Goal: Information Seeking & Learning: Learn about a topic

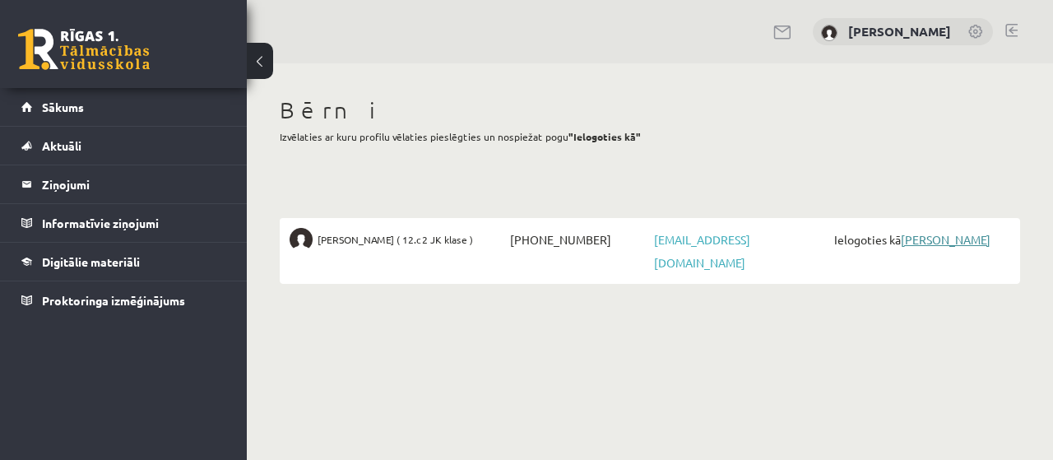
click at [958, 238] on link "[PERSON_NAME]" at bounding box center [945, 239] width 90 height 15
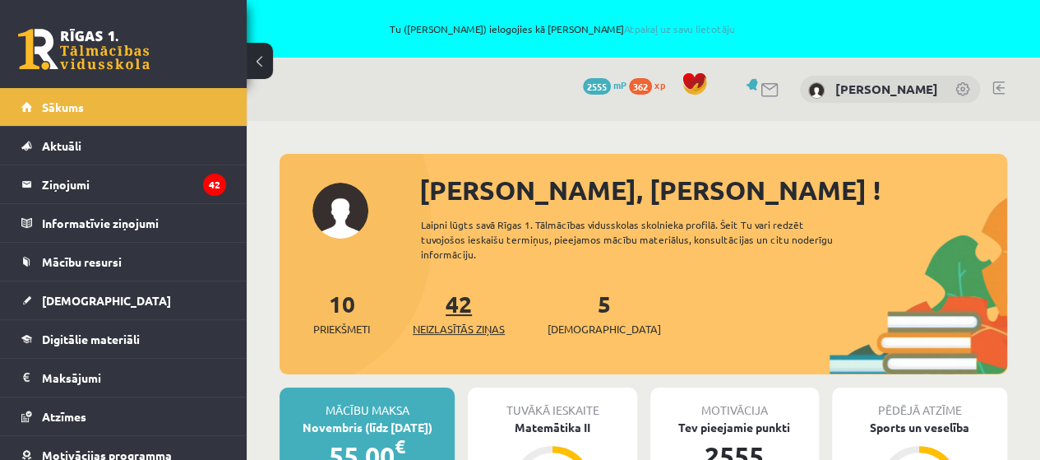
click at [456, 303] on link "42 Neizlasītās ziņas" at bounding box center [459, 313] width 92 height 49
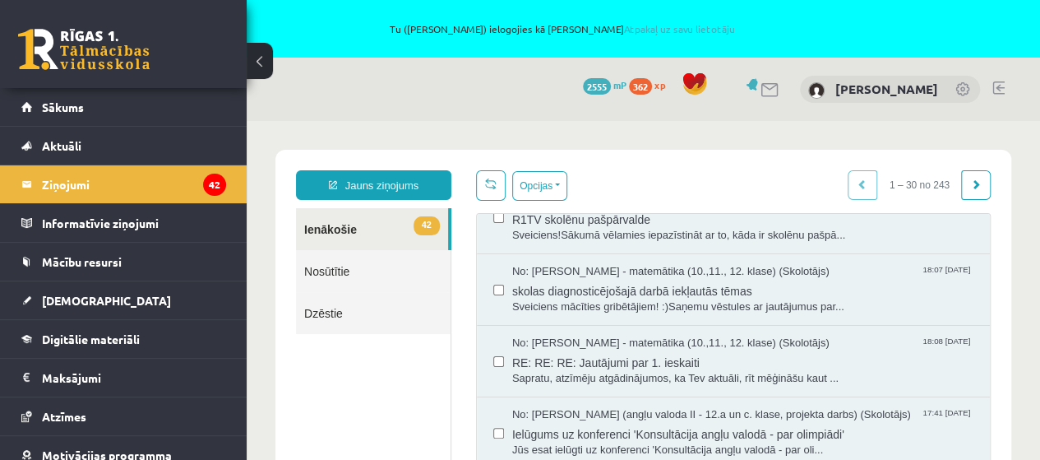
scroll to position [82, 0]
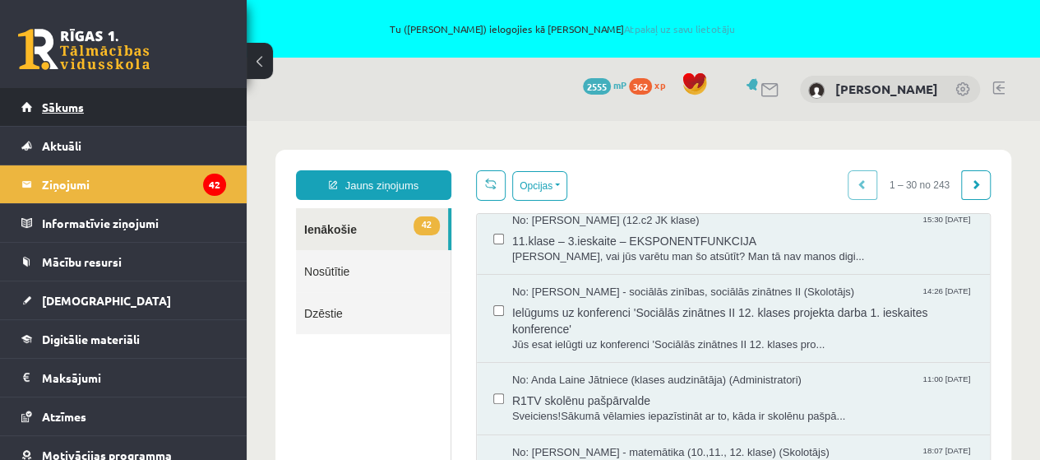
click at [79, 116] on link "Sākums" at bounding box center [123, 107] width 205 height 38
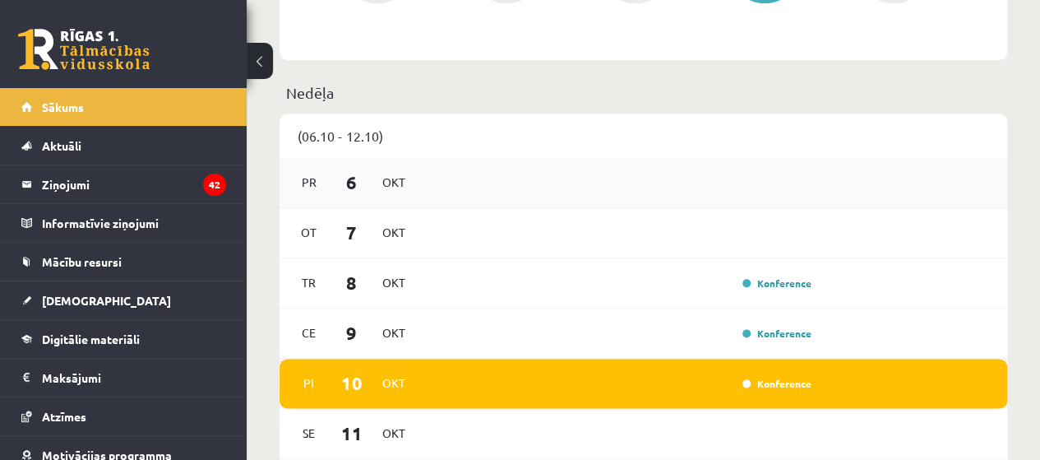
scroll to position [987, 0]
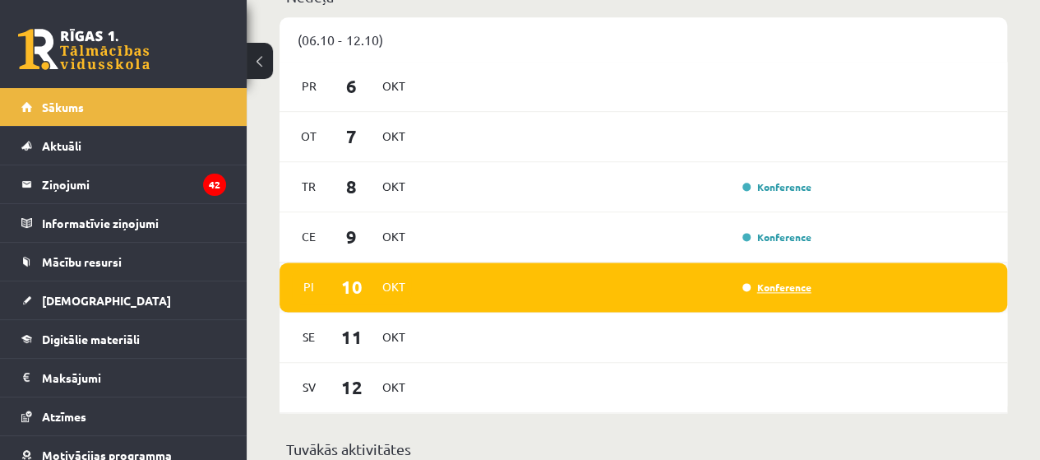
click at [771, 291] on link "Konference" at bounding box center [777, 286] width 69 height 13
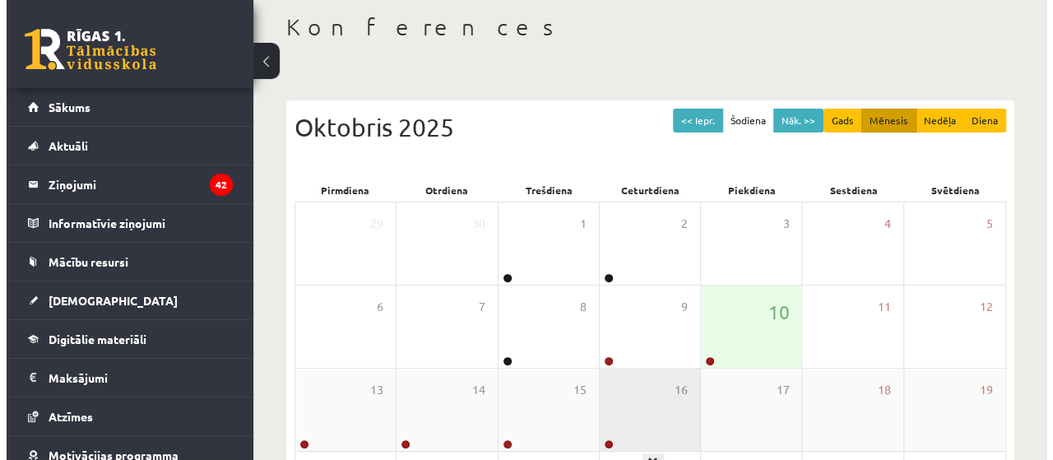
scroll to position [247, 0]
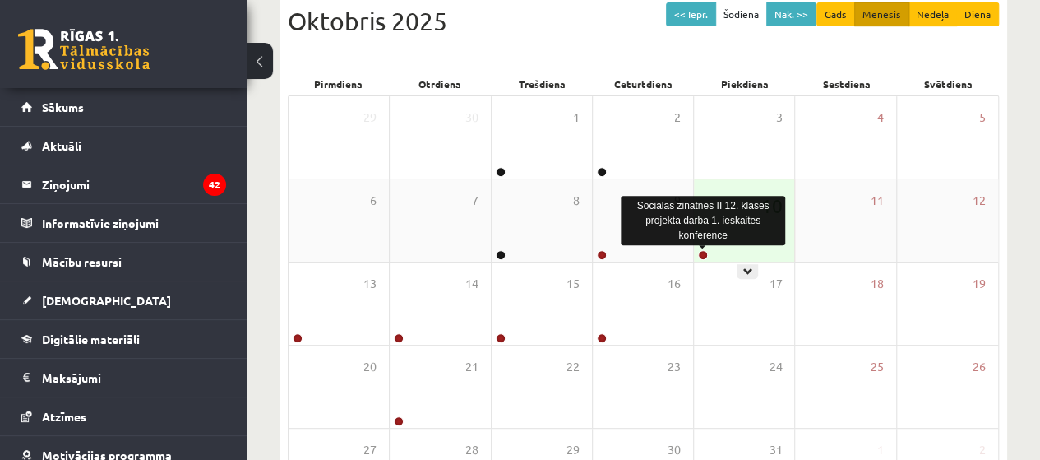
click at [701, 252] on link at bounding box center [703, 255] width 10 height 10
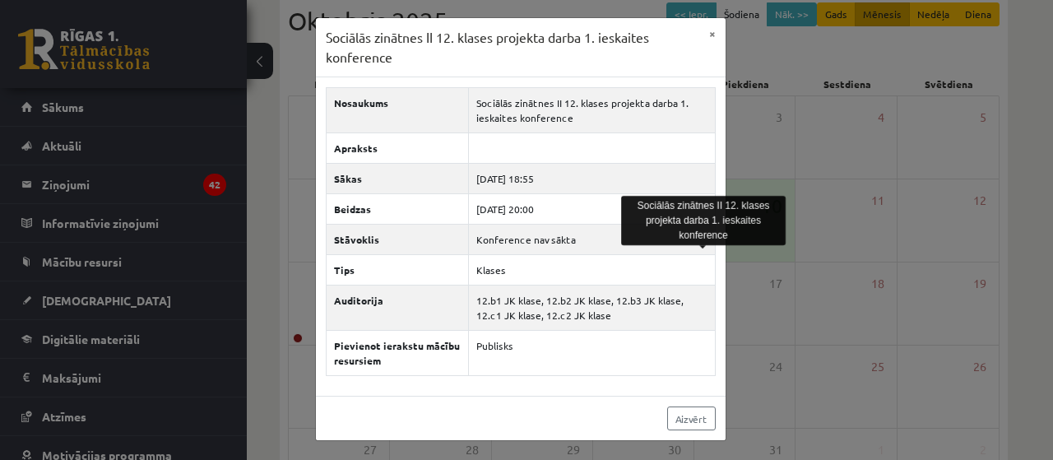
click at [828, 367] on div "Sociālās zinātnes II 12. klases projekta darba 1. ieskaites konference × Nosauk…" at bounding box center [526, 230] width 1053 height 460
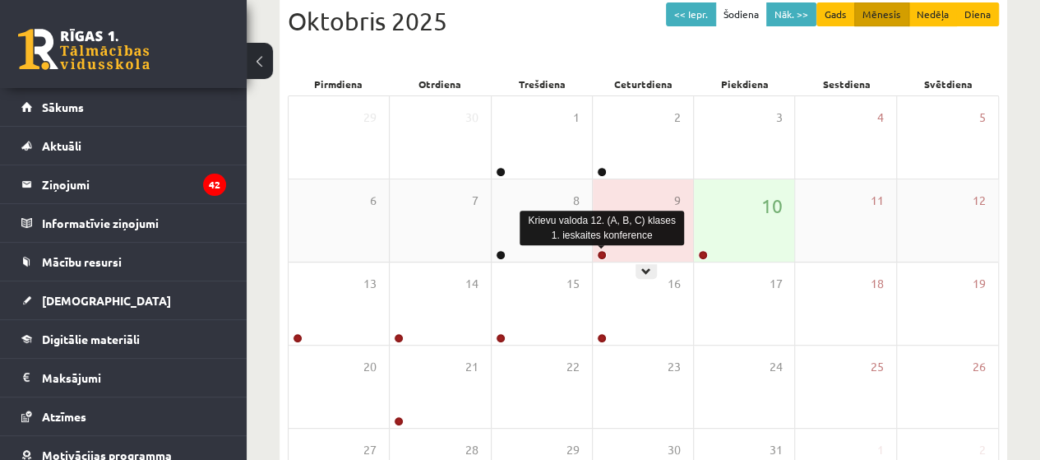
click at [600, 256] on link at bounding box center [602, 255] width 10 height 10
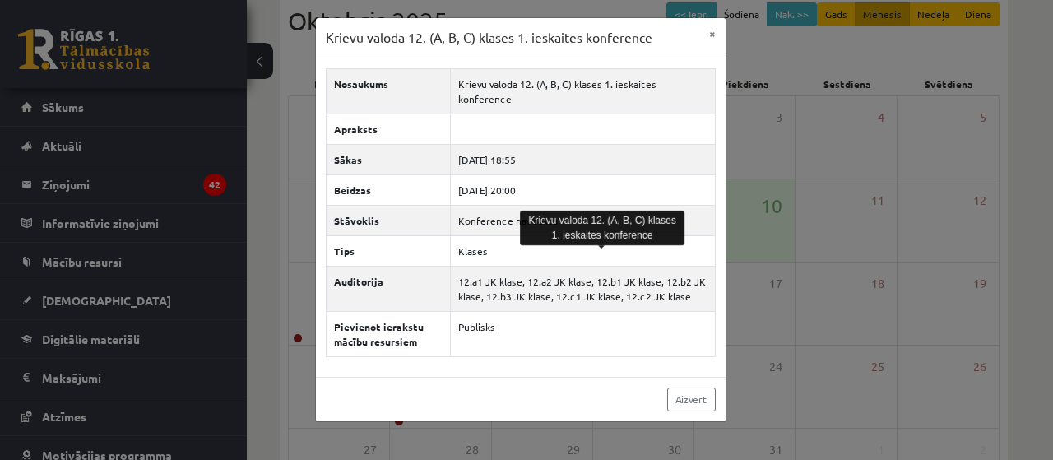
click at [827, 277] on div "Krievu valoda 12. (A, B, C) klases 1. ieskaites konference × Nosaukums Krievu v…" at bounding box center [526, 230] width 1053 height 460
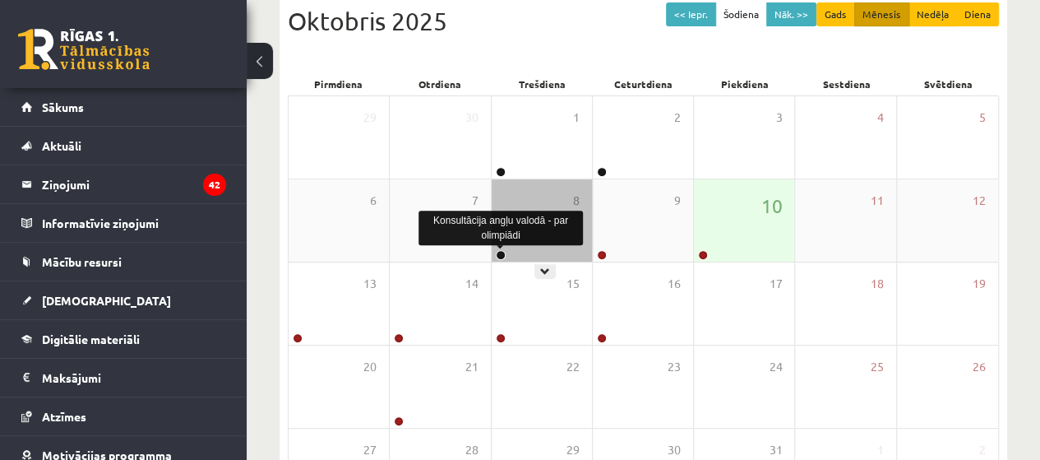
click at [498, 250] on link at bounding box center [501, 255] width 10 height 10
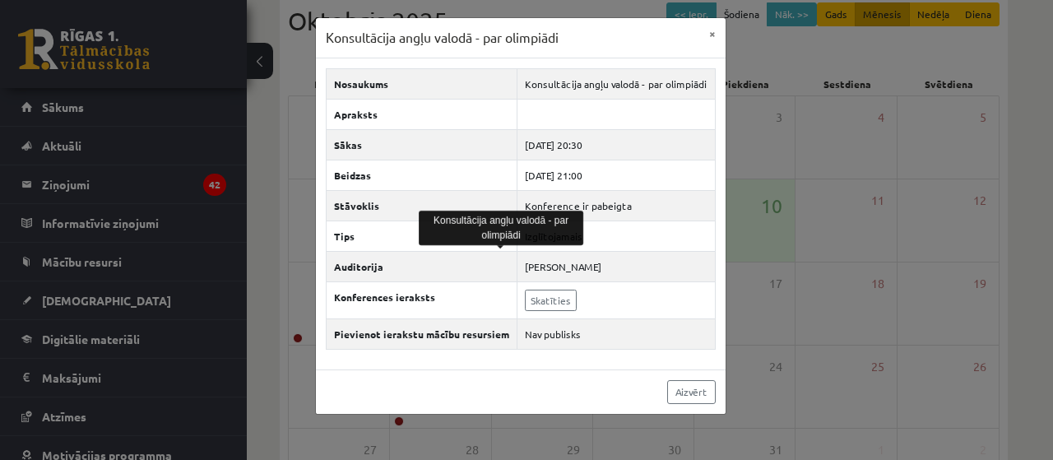
click at [788, 252] on div "Konsultācija angļu valodā - par olimpiādi × Nosaukums Konsultācija angļu valodā…" at bounding box center [526, 230] width 1053 height 460
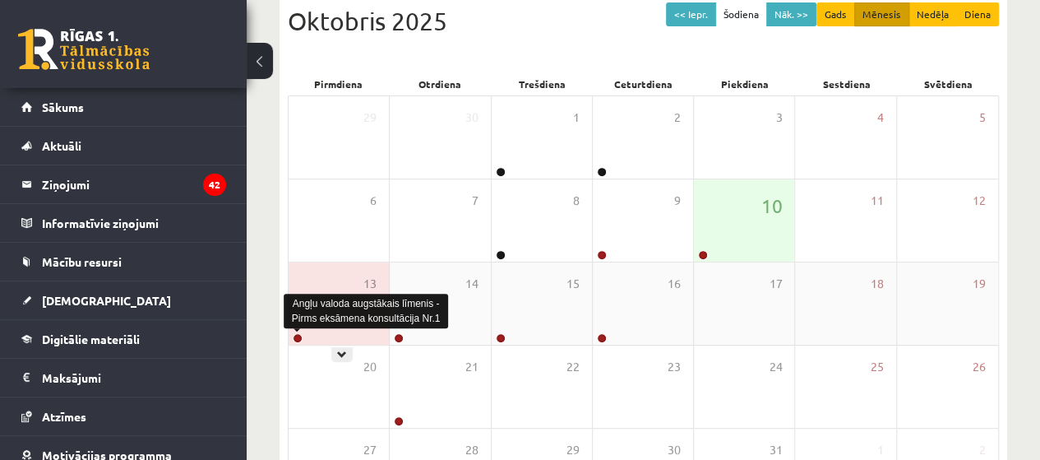
click at [296, 333] on link at bounding box center [298, 338] width 10 height 10
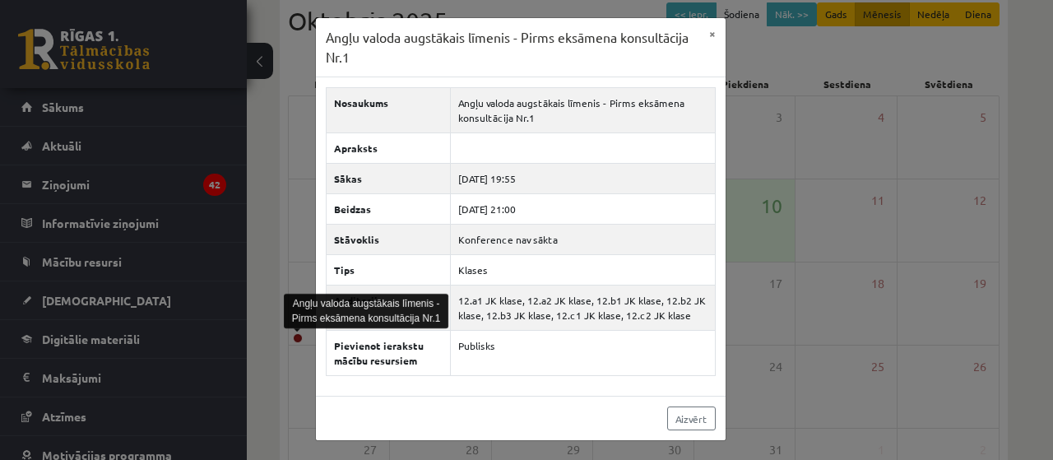
click at [740, 281] on div "Angļu valoda augstākais līmenis - Pirms eksāmena konsultācija Nr.1 × Nosaukums …" at bounding box center [526, 230] width 1053 height 460
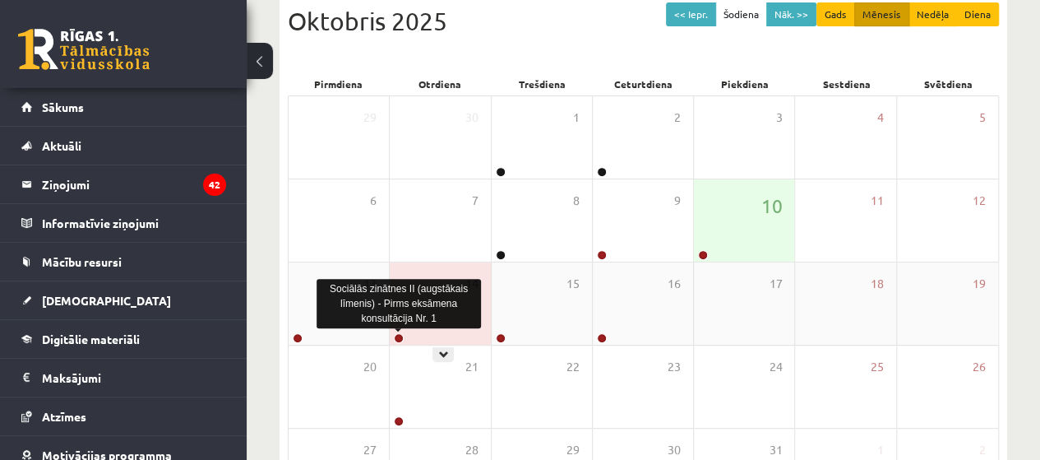
click at [402, 336] on link at bounding box center [399, 338] width 10 height 10
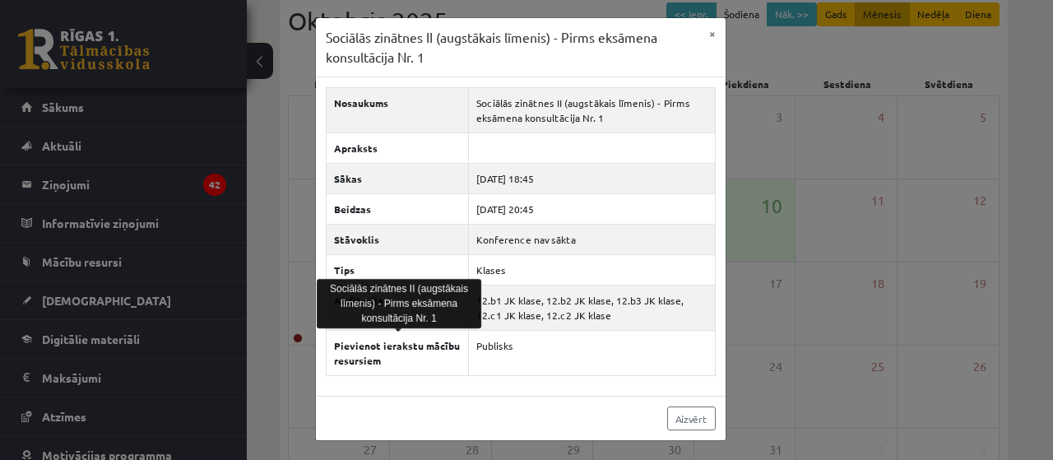
click at [831, 330] on div "Sociālās zinātnes II (augstākais līmenis) - Pirms eksāmena konsultācija Nr. 1 ×…" at bounding box center [526, 230] width 1053 height 460
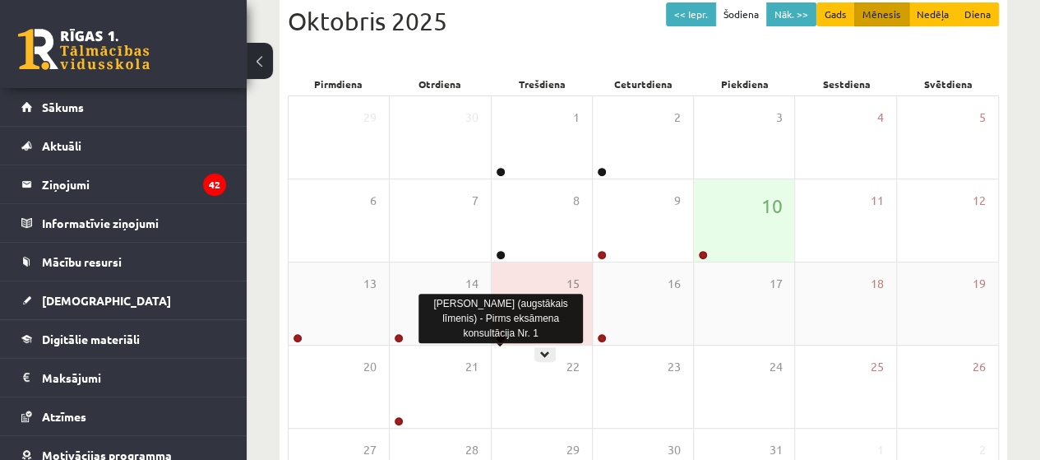
click at [501, 337] on link at bounding box center [501, 338] width 10 height 10
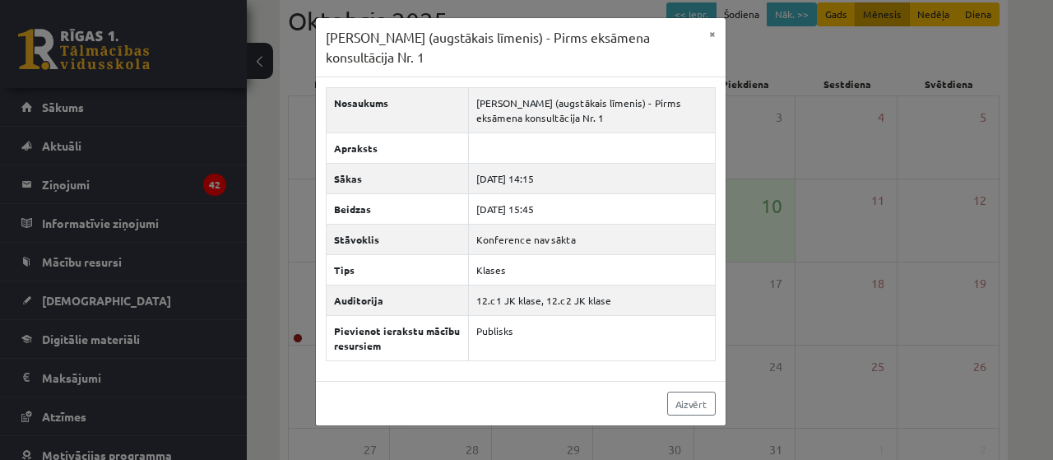
click at [771, 298] on div "Matemātika II (augstākais līmenis) - Pirms eksāmena konsultācija Nr. 1 × Nosauk…" at bounding box center [526, 230] width 1053 height 460
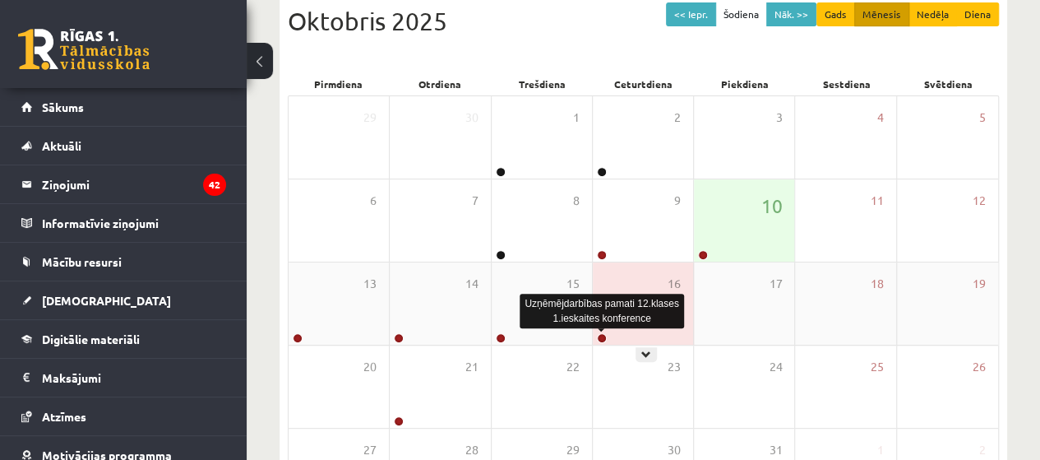
click at [604, 336] on link at bounding box center [602, 338] width 10 height 10
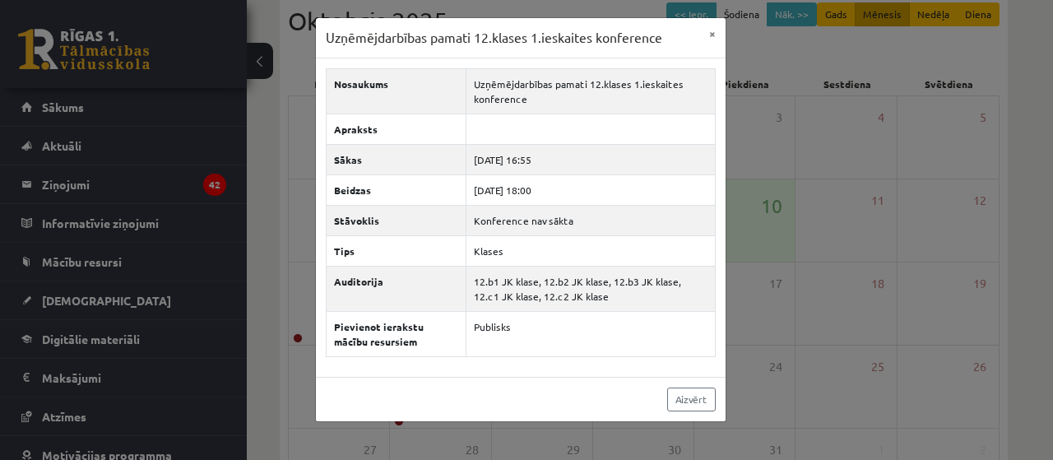
click at [776, 302] on div "Uzņēmējdarbības pamati 12.klases 1.ieskaites konference × Nosaukums Uzņēmējdarb…" at bounding box center [526, 230] width 1053 height 460
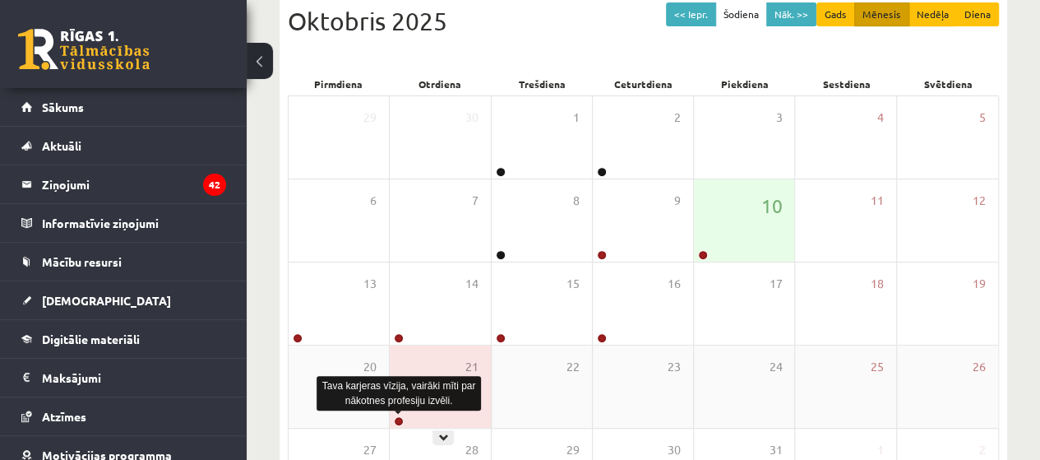
click at [402, 417] on link at bounding box center [399, 421] width 10 height 10
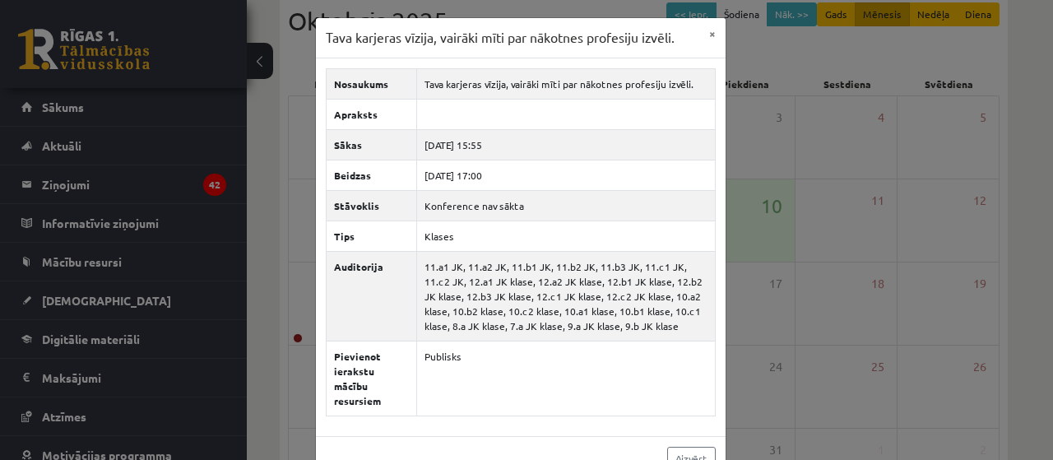
click at [840, 318] on div "Tava karjeras vīzija, vairāki mīti par nākotnes profesiju izvēli. × Nosaukums T…" at bounding box center [526, 230] width 1053 height 460
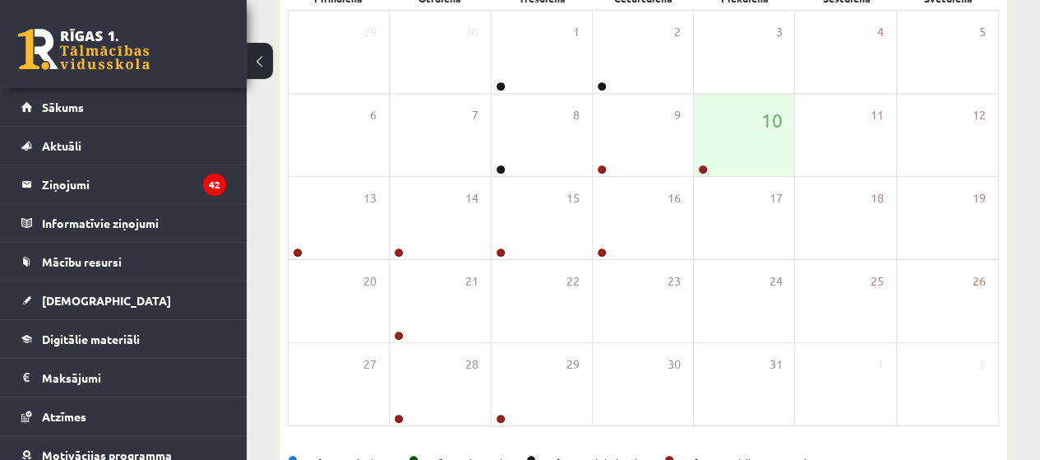
scroll to position [382, 0]
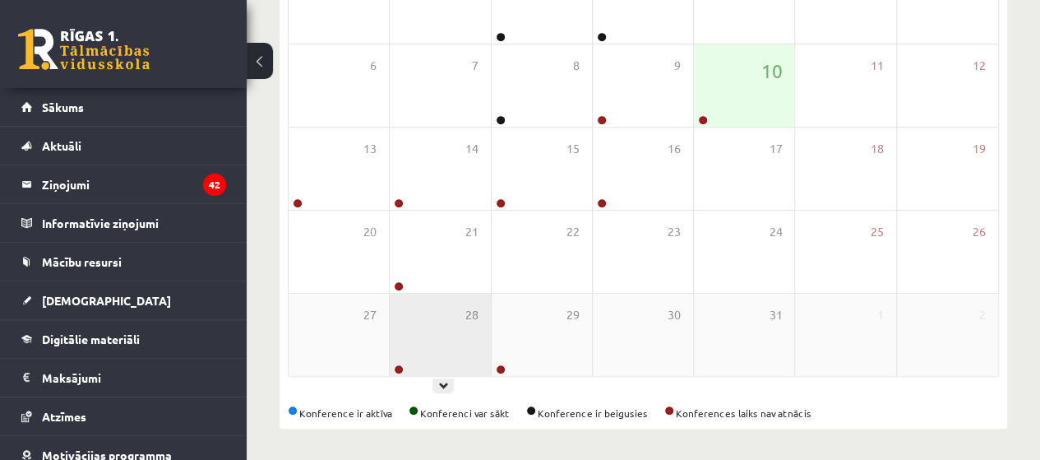
click at [393, 364] on div at bounding box center [398, 370] width 16 height 12
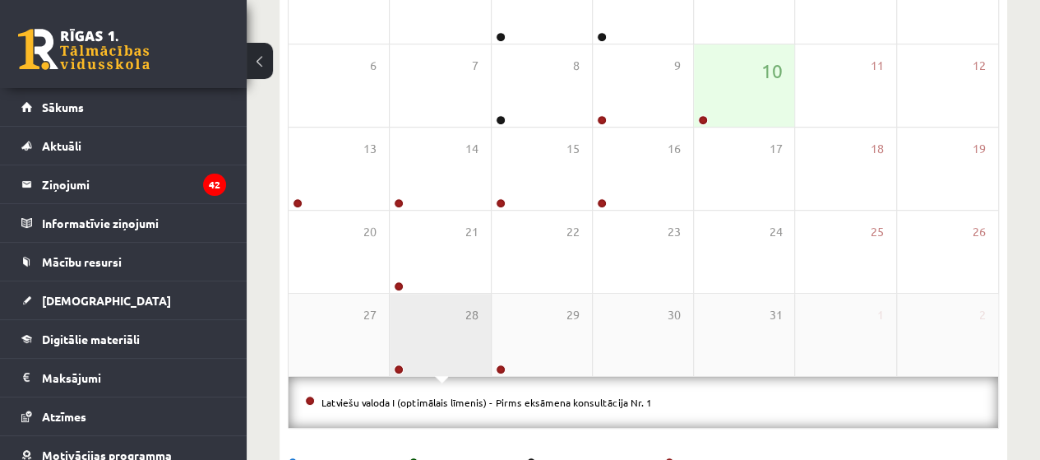
click at [393, 364] on div at bounding box center [398, 370] width 16 height 12
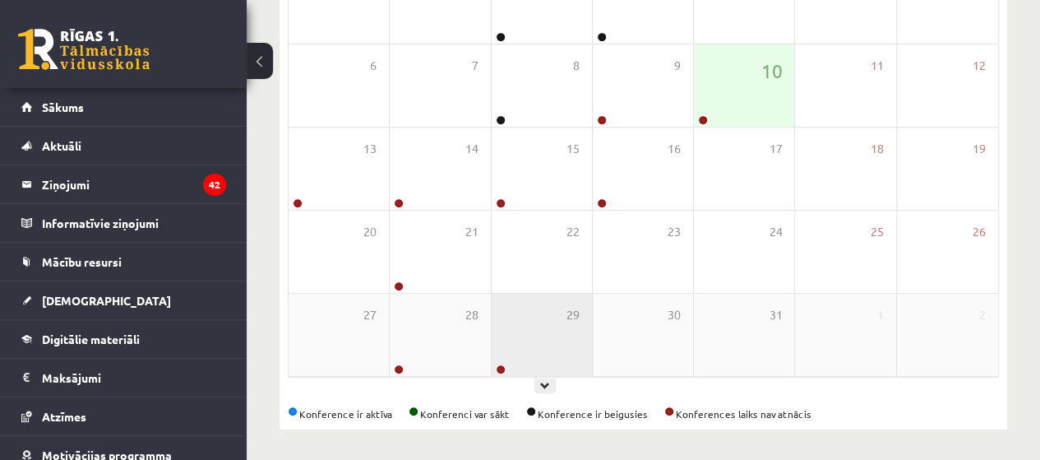
click at [495, 368] on div at bounding box center [500, 370] width 16 height 12
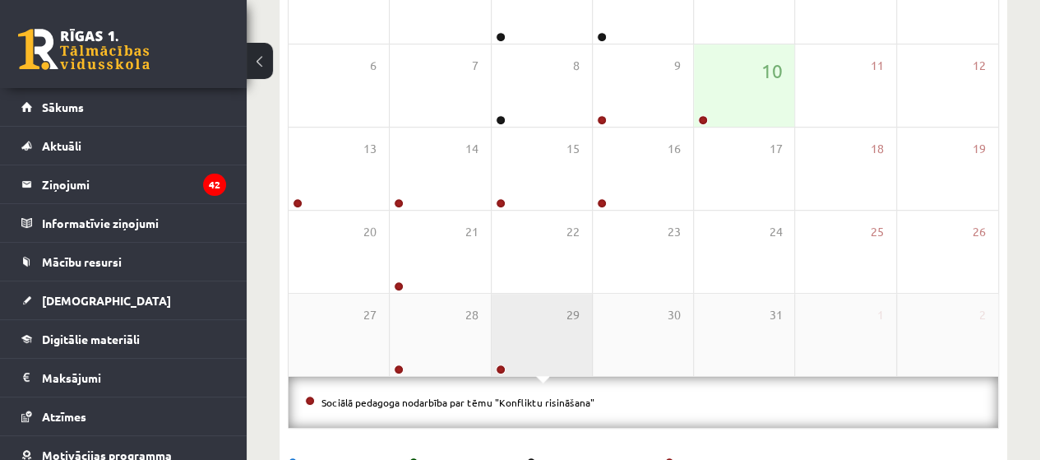
click at [495, 368] on div at bounding box center [500, 370] width 16 height 12
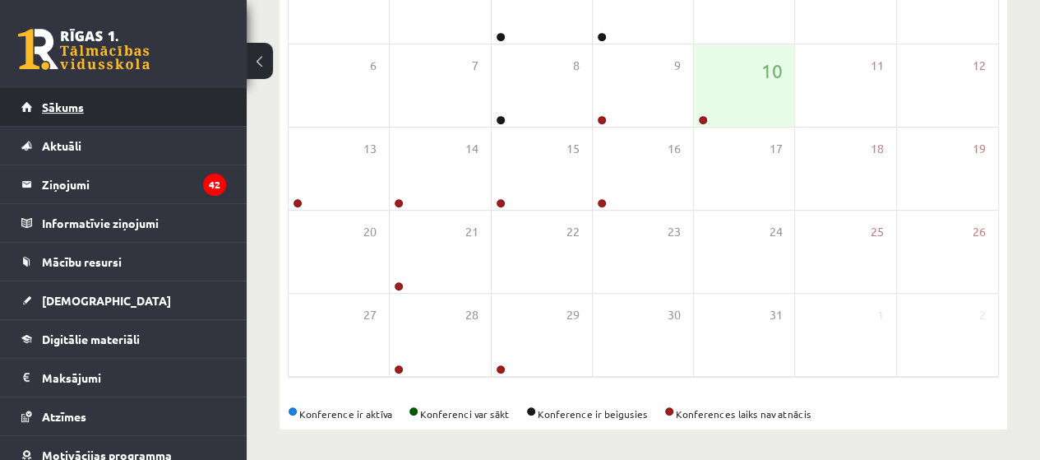
click at [53, 96] on link "Sākums" at bounding box center [123, 107] width 205 height 38
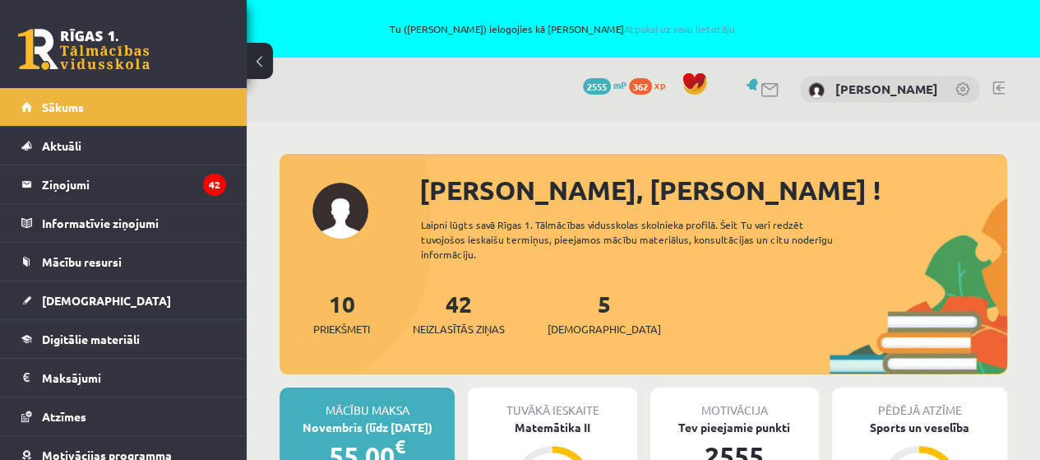
click at [996, 81] on link at bounding box center [999, 87] width 12 height 13
